Goal: Find specific page/section: Find specific page/section

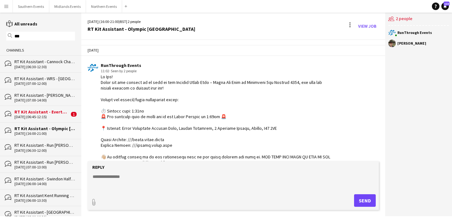
scroll to position [559, 0]
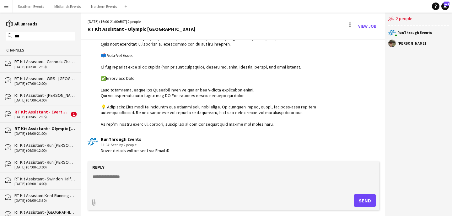
click at [53, 117] on div "[DATE] (06:45-12:15)" at bounding box center [41, 116] width 55 height 4
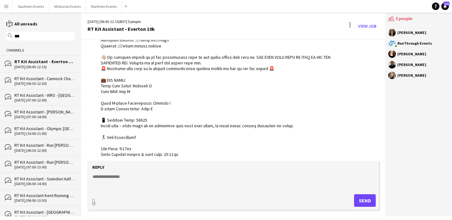
scroll to position [702, 0]
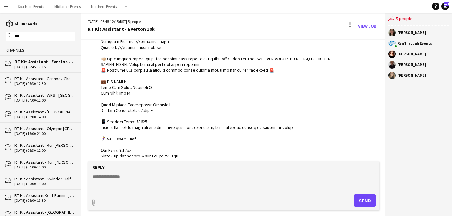
click at [43, 81] on div "[DATE] (06:30-12:30)" at bounding box center [44, 83] width 61 height 4
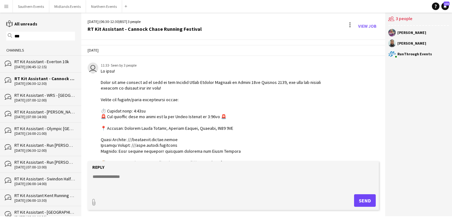
scroll to position [382, 0]
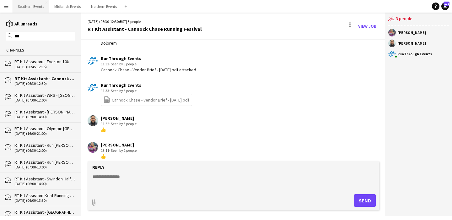
click at [28, 8] on button "Southern Events Close" at bounding box center [31, 6] width 36 height 12
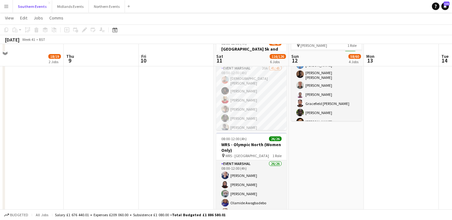
scroll to position [280, 0]
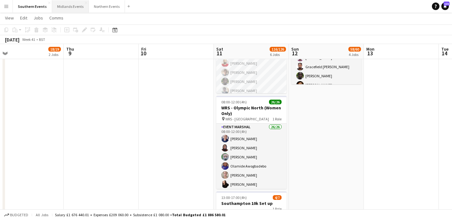
click at [69, 9] on button "Midlands Events Close" at bounding box center [70, 6] width 37 height 12
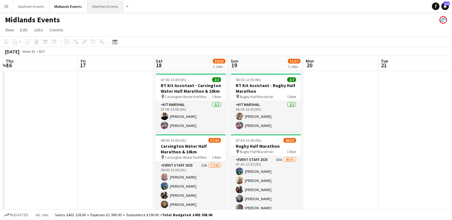
click at [99, 9] on button "Northern Events Close" at bounding box center [105, 6] width 36 height 12
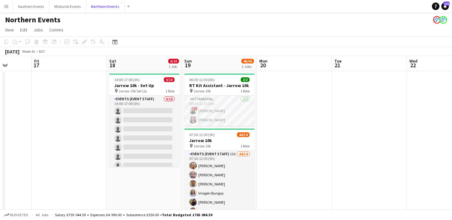
scroll to position [0, 194]
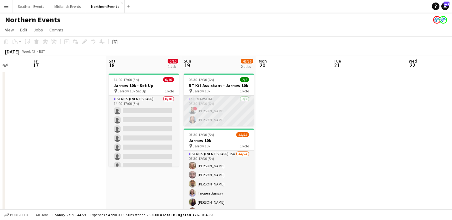
click at [235, 117] on app-card-role "Kit Marshal [DATE] 06:30-12:30 (6h) ! [PERSON_NAME] [PERSON_NAME]" at bounding box center [218, 110] width 70 height 30
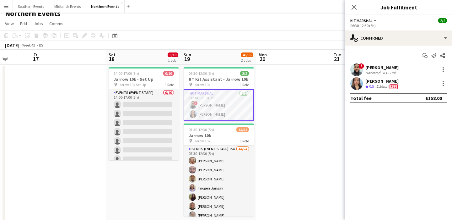
scroll to position [0, 0]
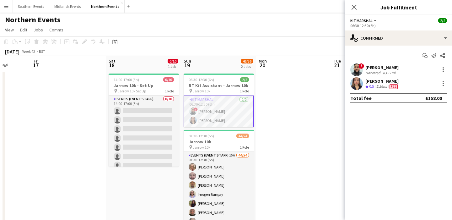
click at [299, 93] on app-date-cell at bounding box center [293, 212] width 75 height 283
